Goal: Go to known website: Access a specific website the user already knows

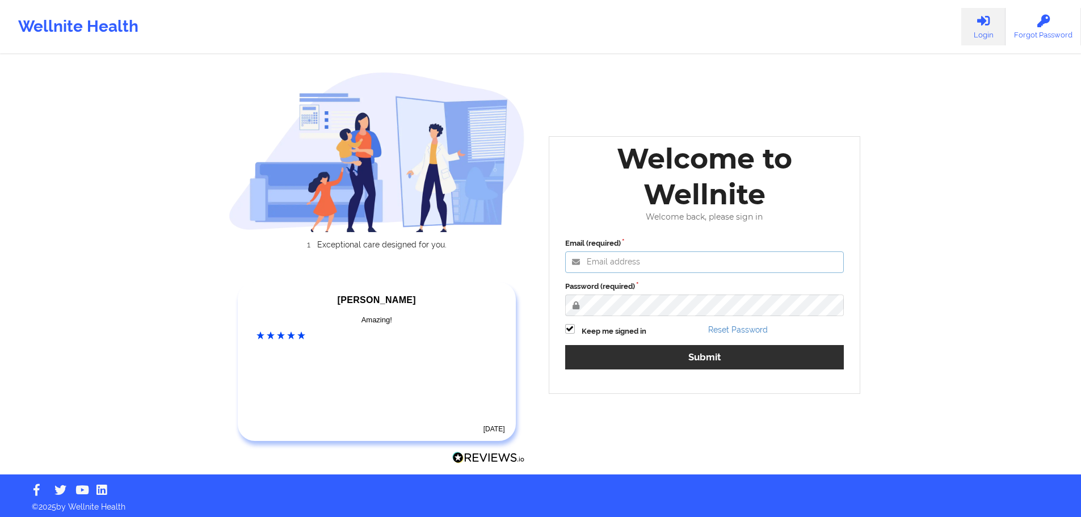
type input "[EMAIL_ADDRESS][DOMAIN_NAME]"
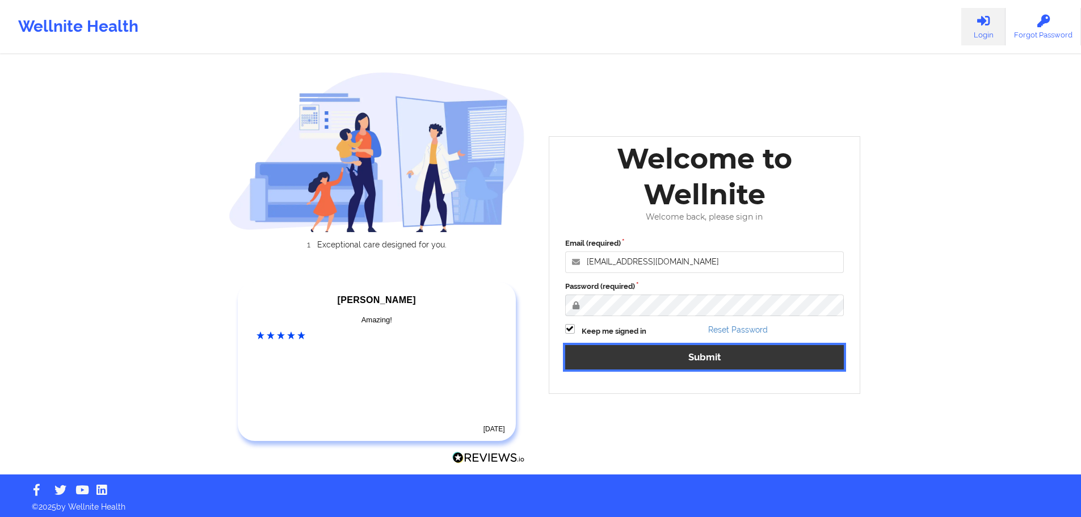
click at [736, 354] on button "Submit" at bounding box center [704, 357] width 279 height 24
